Goal: Find specific page/section: Find specific page/section

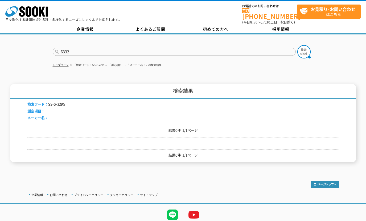
type input "6332"
click at [297, 45] on button at bounding box center [303, 51] width 13 height 13
drag, startPoint x: 69, startPoint y: 48, endPoint x: 107, endPoint y: 53, distance: 38.4
click at [73, 48] on input "text" at bounding box center [174, 52] width 243 height 8
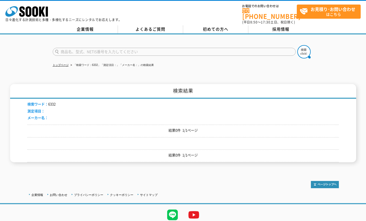
paste input "日本カノマックス"
type input "日本カノマックス"
click at [303, 49] on img at bounding box center [303, 51] width 13 height 13
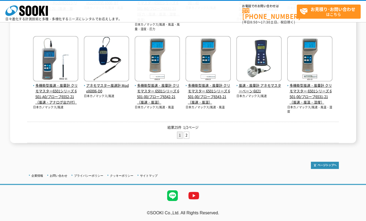
scroll to position [259, 0]
click at [187, 134] on link "2" at bounding box center [186, 134] width 5 height 7
